Goal: Transaction & Acquisition: Purchase product/service

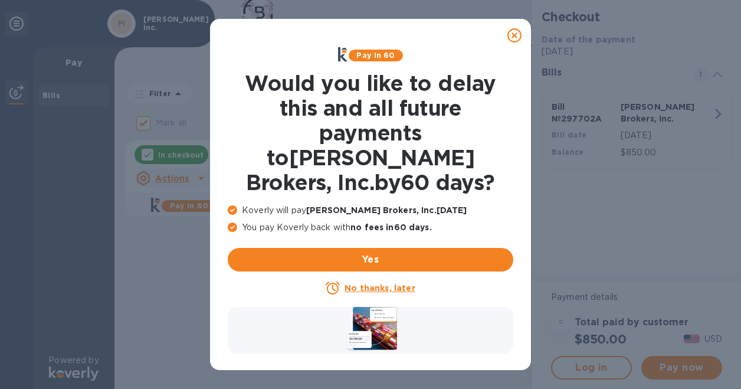
click at [517, 40] on icon at bounding box center [515, 35] width 14 height 14
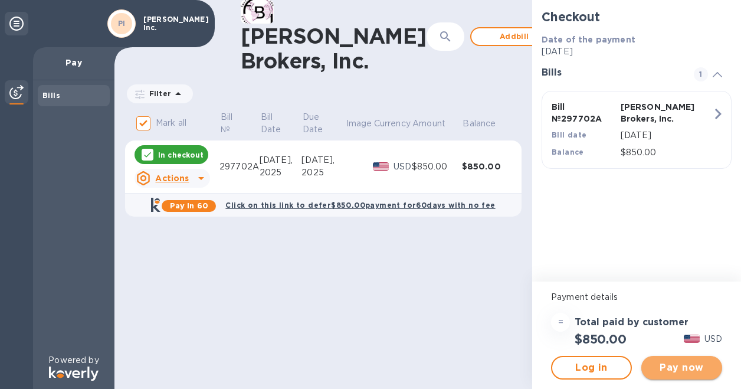
click at [687, 362] on span "Pay now" at bounding box center [682, 368] width 62 height 14
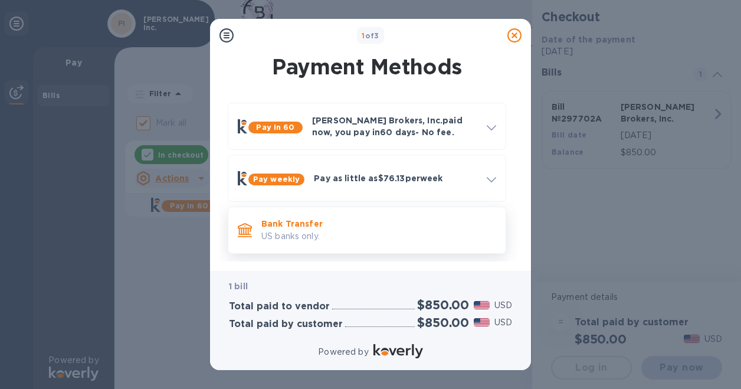
click at [354, 231] on p "US banks only." at bounding box center [379, 236] width 235 height 12
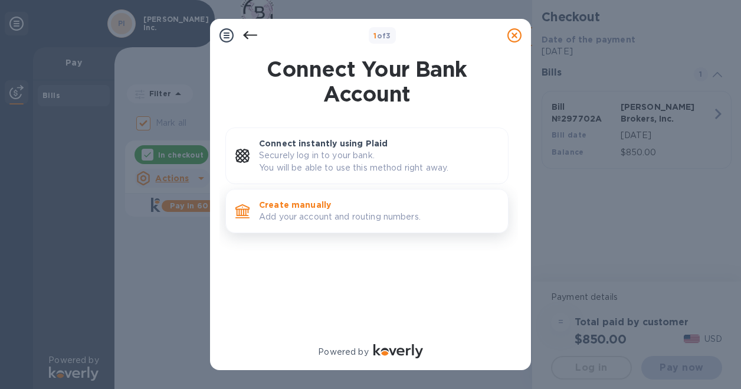
click at [357, 218] on p "Add your account and routing numbers." at bounding box center [379, 217] width 240 height 12
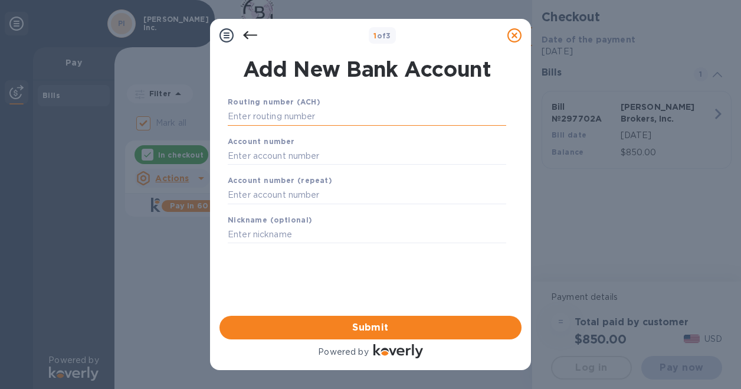
click at [359, 112] on input "text" at bounding box center [367, 117] width 279 height 18
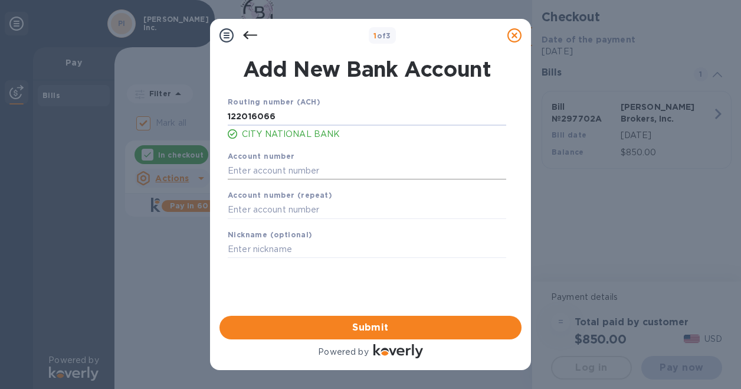
type input "122016066"
click at [299, 169] on input "text" at bounding box center [367, 171] width 279 height 18
type input "006524052"
click at [277, 212] on input "text" at bounding box center [367, 210] width 279 height 18
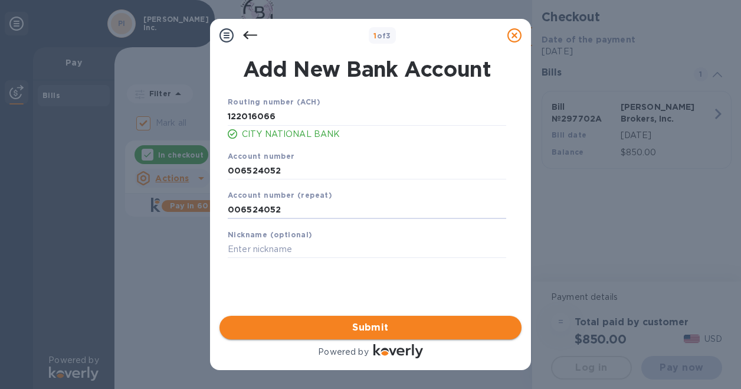
type input "006524052"
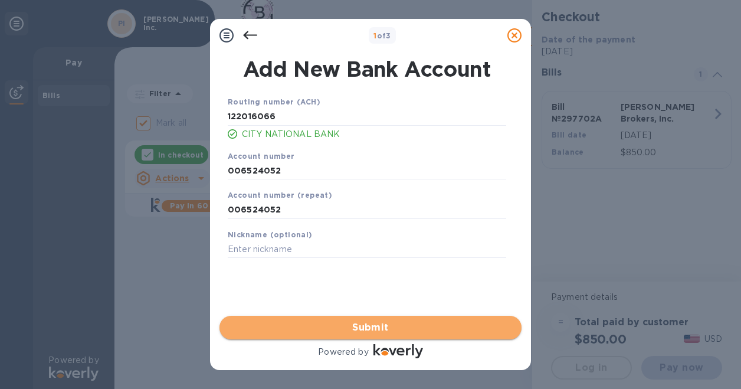
click at [325, 326] on span "Submit" at bounding box center [370, 328] width 283 height 14
